Goal: Find specific page/section: Find specific page/section

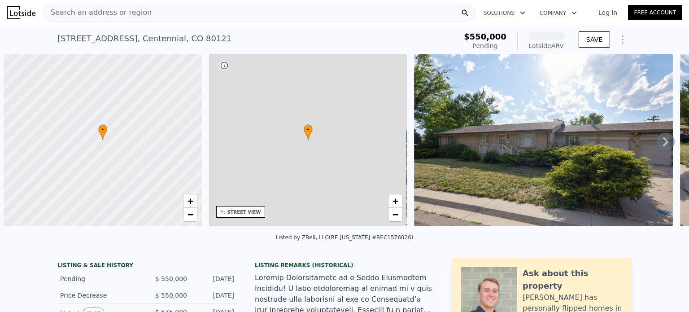
scroll to position [0, 4]
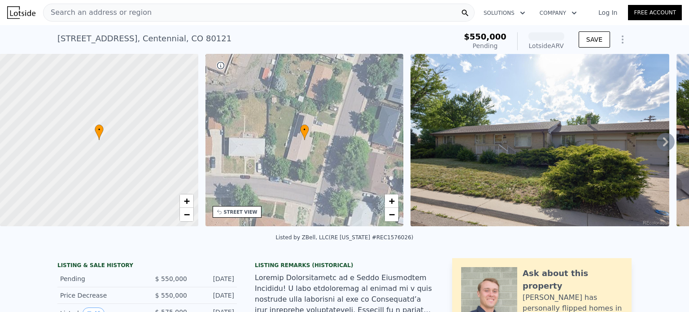
click at [126, 13] on span "Search an address or region" at bounding box center [97, 12] width 108 height 11
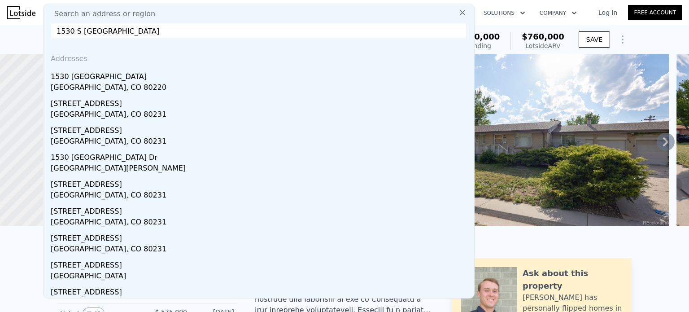
type input "1530 S [GEOGRAPHIC_DATA]"
click at [102, 77] on div "1530 [GEOGRAPHIC_DATA]" at bounding box center [261, 75] width 420 height 14
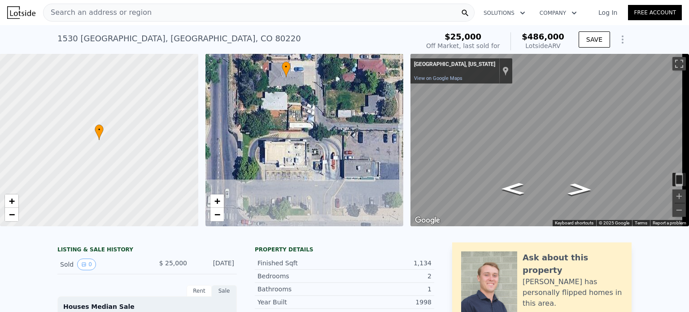
drag, startPoint x: 298, startPoint y: 161, endPoint x: 287, endPoint y: 119, distance: 43.1
click at [287, 119] on div "• + −" at bounding box center [304, 140] width 198 height 172
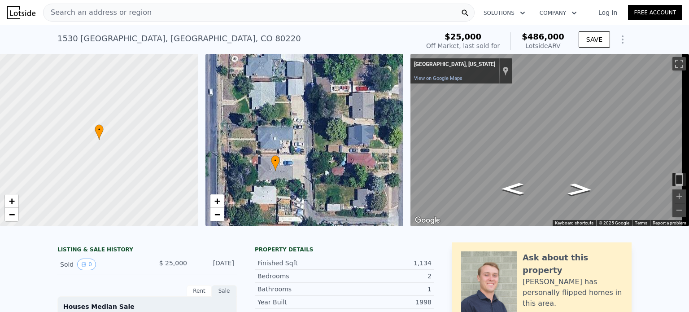
drag, startPoint x: 287, startPoint y: 119, endPoint x: 276, endPoint y: 217, distance: 98.3
click at [276, 217] on div "• + −" at bounding box center [304, 140] width 198 height 172
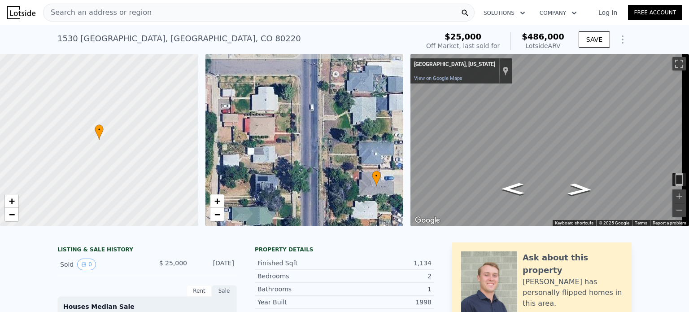
drag, startPoint x: 250, startPoint y: 129, endPoint x: 353, endPoint y: 140, distance: 103.8
click at [353, 140] on div "• + −" at bounding box center [304, 140] width 198 height 172
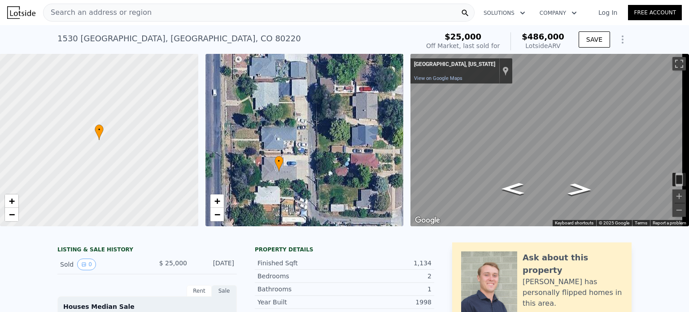
drag, startPoint x: 353, startPoint y: 141, endPoint x: 254, endPoint y: 122, distance: 101.0
click at [254, 122] on div "• + −" at bounding box center [304, 140] width 198 height 172
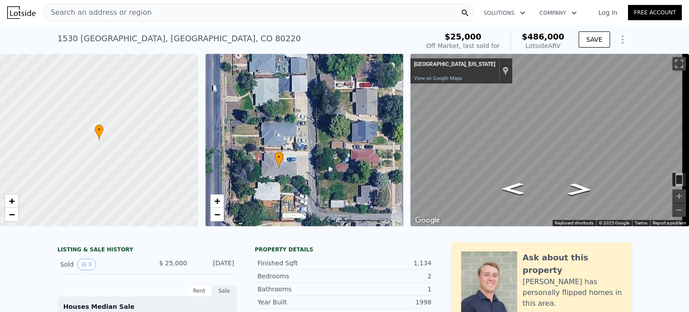
click at [78, 10] on span "Search an address or region" at bounding box center [97, 12] width 108 height 11
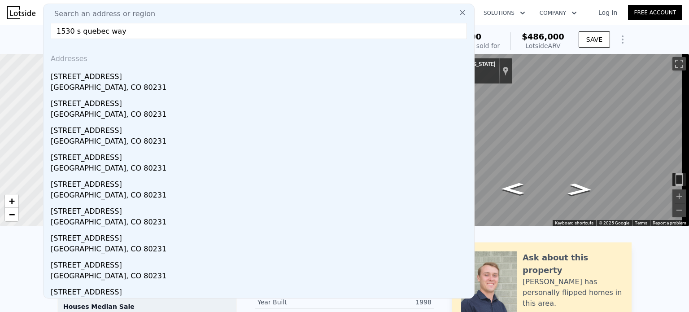
type input "1530 s quebec way"
click at [210, 161] on div "[STREET_ADDRESS]" at bounding box center [261, 155] width 420 height 14
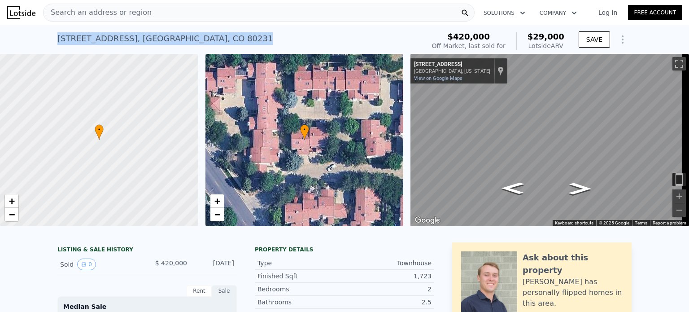
drag, startPoint x: 226, startPoint y: 41, endPoint x: 45, endPoint y: 39, distance: 181.2
click at [45, 39] on div "[STREET_ADDRESS] Sold [DATE] for $420k (~ARV $29k ) $420,000 Off Market, last s…" at bounding box center [344, 39] width 689 height 29
copy div "[STREET_ADDRESS]"
